Goal: Transaction & Acquisition: Download file/media

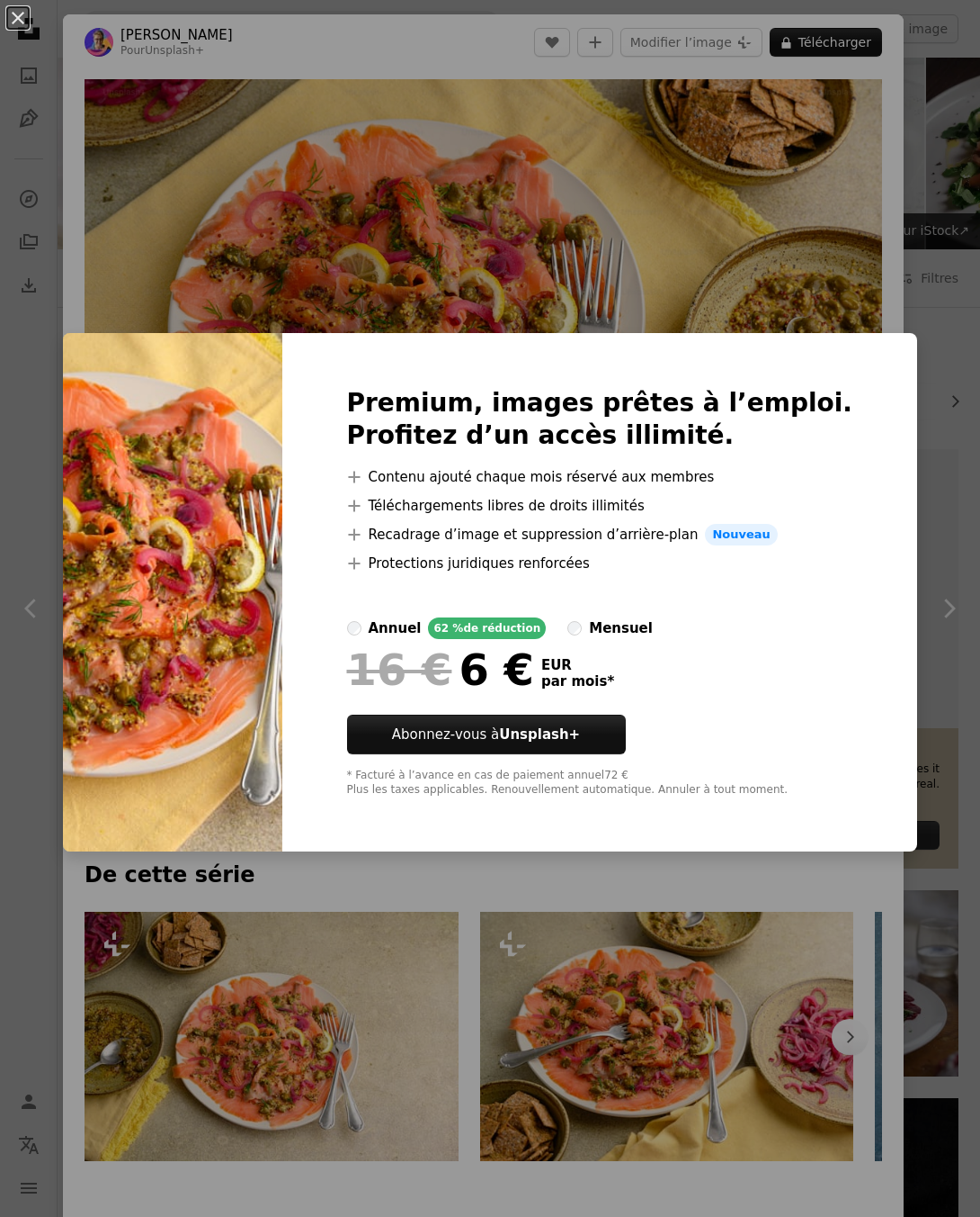
scroll to position [1575, 0]
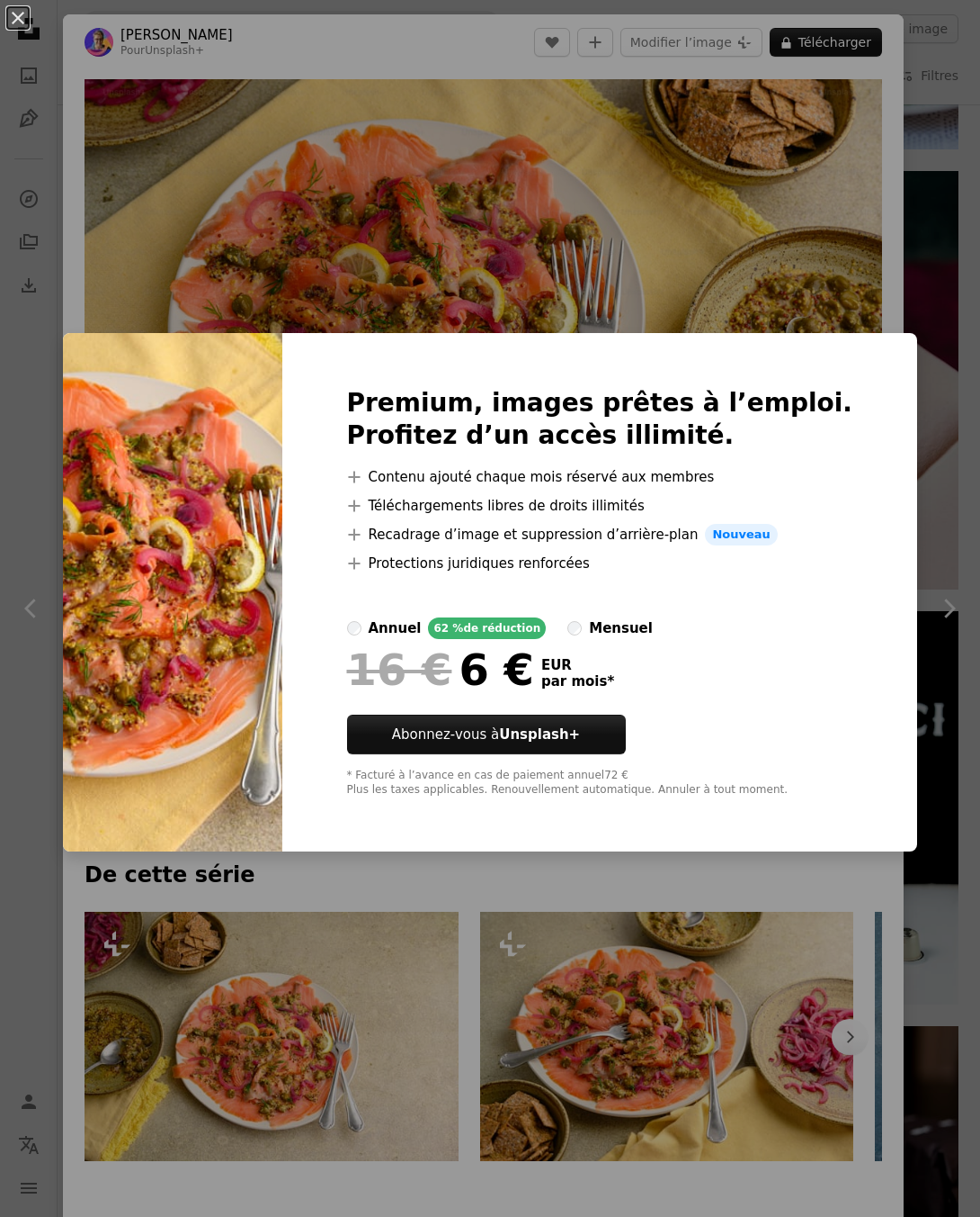
drag, startPoint x: 638, startPoint y: 91, endPoint x: 440, endPoint y: 10, distance: 213.9
click at [636, 90] on div "An X shape Premium, images prêtes à l’emploi. Profitez d’un accès illimité. A p…" at bounding box center [490, 608] width 980 height 1217
